Goal: Task Accomplishment & Management: Complete application form

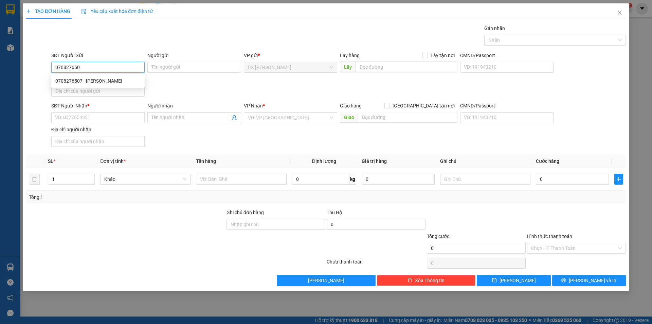
type input "0708276507"
click at [81, 84] on div "0708276507 - [PERSON_NAME]" at bounding box center [97, 80] width 85 height 7
type input "[PERSON_NAME]"
type input "0708276507"
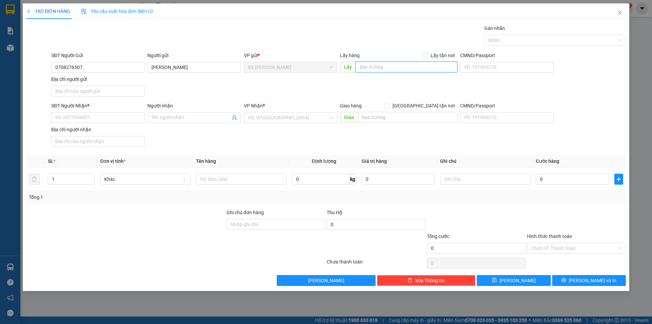
click at [404, 69] on input "text" at bounding box center [407, 66] width 102 height 11
type input "CẦU RẠCH ĐÀO"
click at [73, 120] on input "SĐT Người Nhận *" at bounding box center [97, 117] width 93 height 11
drag, startPoint x: 68, startPoint y: 118, endPoint x: 115, endPoint y: 108, distance: 48.1
click at [71, 117] on input "093495995" at bounding box center [97, 117] width 93 height 11
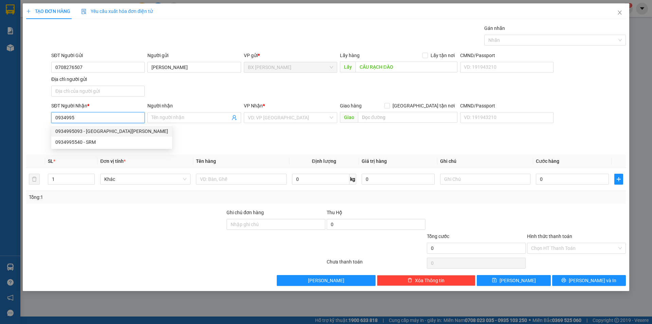
click at [115, 129] on div "0934995093 - [GEOGRAPHIC_DATA][PERSON_NAME]" at bounding box center [111, 130] width 113 height 7
type input "0934995093"
type input "ANH HOÀNG ANH"
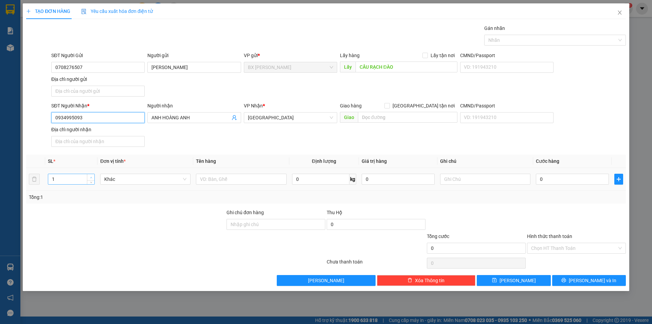
type input "0934995093"
click at [89, 178] on span "Increase Value" at bounding box center [90, 177] width 7 height 6
type input "1"
click at [91, 181] on icon "down" at bounding box center [91, 181] width 2 height 2
click at [256, 182] on input "text" at bounding box center [241, 179] width 90 height 11
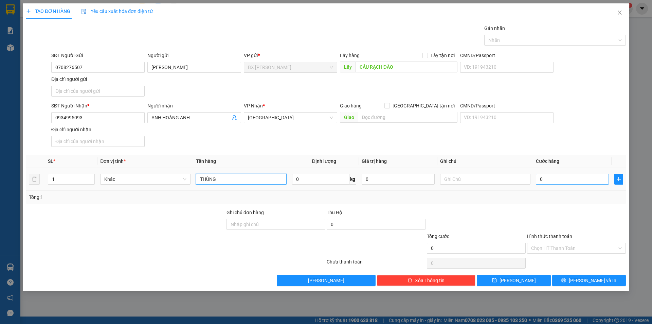
type input "THÙNG"
click at [549, 179] on input "0" at bounding box center [572, 179] width 73 height 11
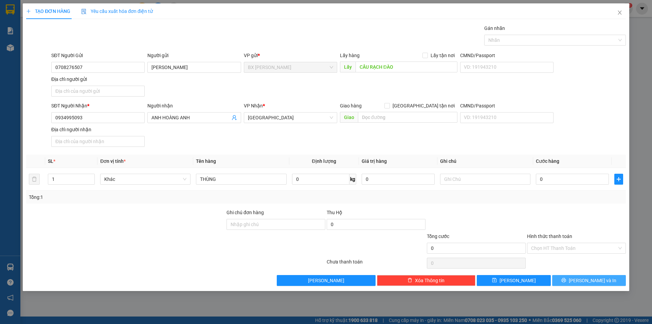
drag, startPoint x: 571, startPoint y: 281, endPoint x: 479, endPoint y: 202, distance: 121.1
click at [495, 214] on div "Transit Pickup Surcharge Ids Transit Deliver Surcharge Ids Transit Deliver Surc…" at bounding box center [326, 154] width 600 height 261
click at [397, 122] on input "text" at bounding box center [407, 117] width 99 height 11
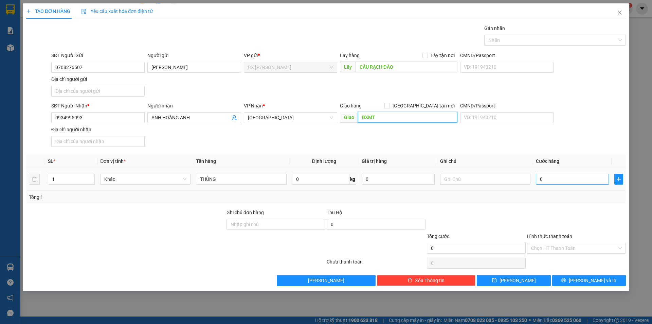
type input "BXMT"
click at [573, 182] on input "0" at bounding box center [572, 179] width 73 height 11
type input "5"
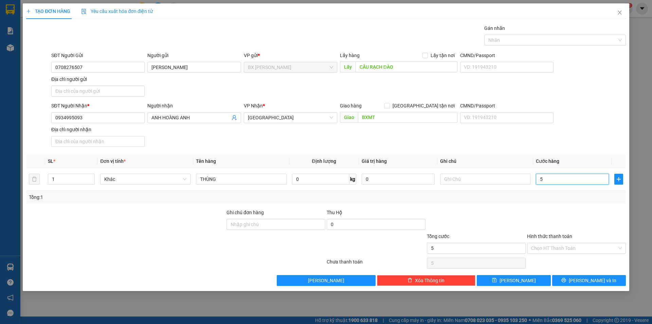
type input "50"
type input "50.000"
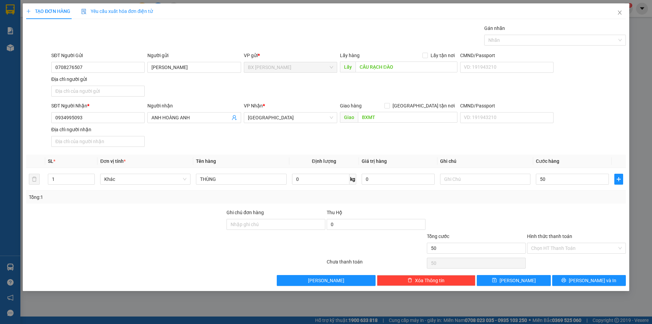
type input "50.000"
click at [561, 226] on div at bounding box center [576, 220] width 100 height 24
click at [580, 276] on button "[PERSON_NAME] và In" at bounding box center [589, 280] width 74 height 11
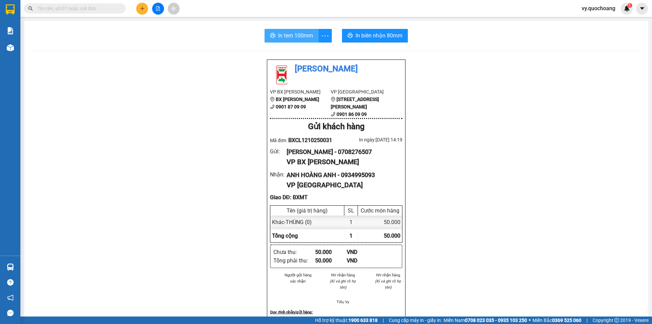
drag, startPoint x: 293, startPoint y: 36, endPoint x: 54, endPoint y: 67, distance: 240.7
click at [50, 67] on div "In tem 100mm In biên nhận 80mm Quốc Hoàng VP BX Cao Lãnh BX Cao Lãnh 0901 87 09…" at bounding box center [336, 290] width 624 height 538
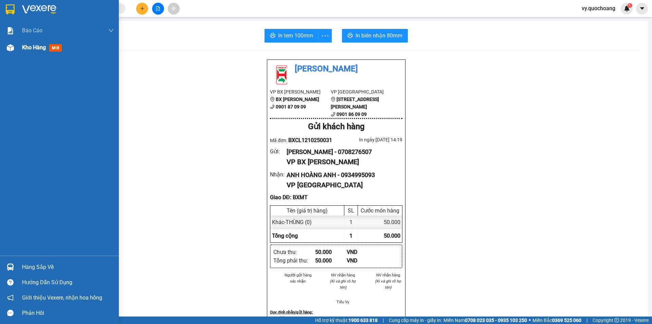
click at [7, 46] on img at bounding box center [10, 47] width 7 height 7
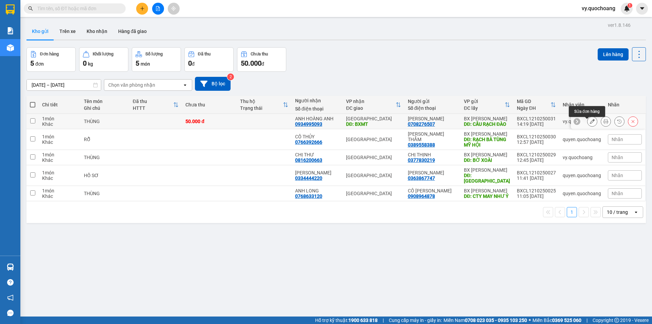
click at [589, 124] on button at bounding box center [592, 121] width 10 height 12
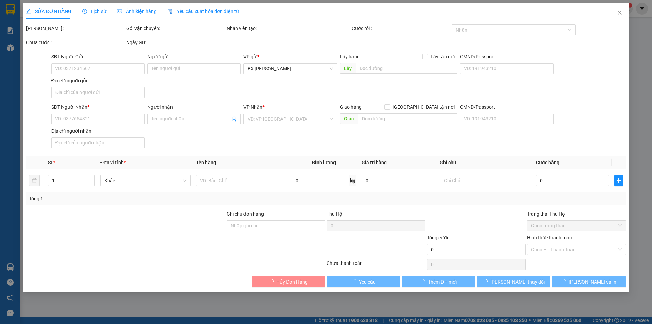
type input "0708276507"
type input "[PERSON_NAME]"
type input "CẦU RẠCH ĐÀO"
type input "0934995093"
type input "ANH HOÀNG ANH"
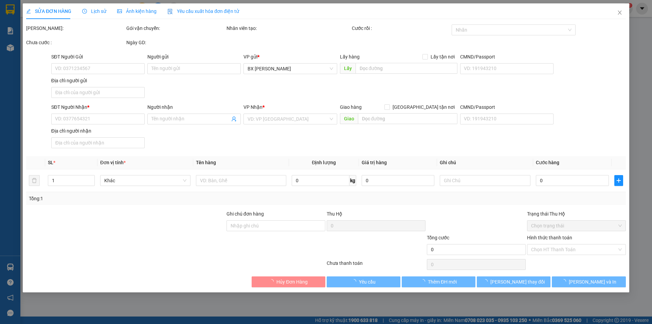
type input "BXMT"
type input "50.000"
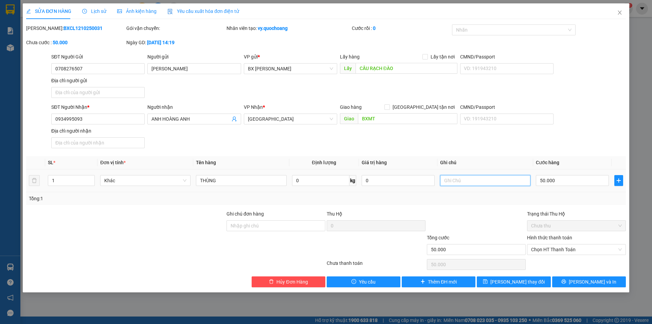
click at [474, 179] on input "text" at bounding box center [485, 180] width 90 height 11
type input "16H"
click at [559, 284] on button "[PERSON_NAME] và In" at bounding box center [589, 281] width 74 height 11
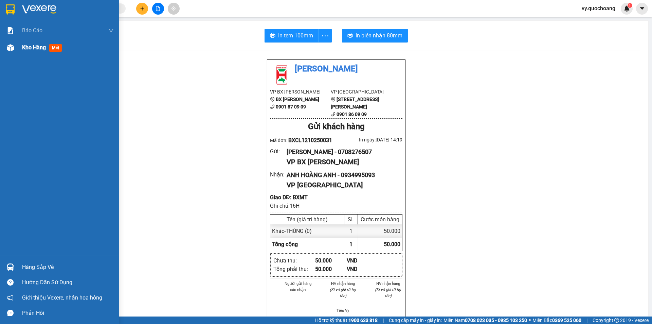
click at [40, 48] on span "Kho hàng" at bounding box center [34, 47] width 24 height 6
